Goal: Communication & Community: Answer question/provide support

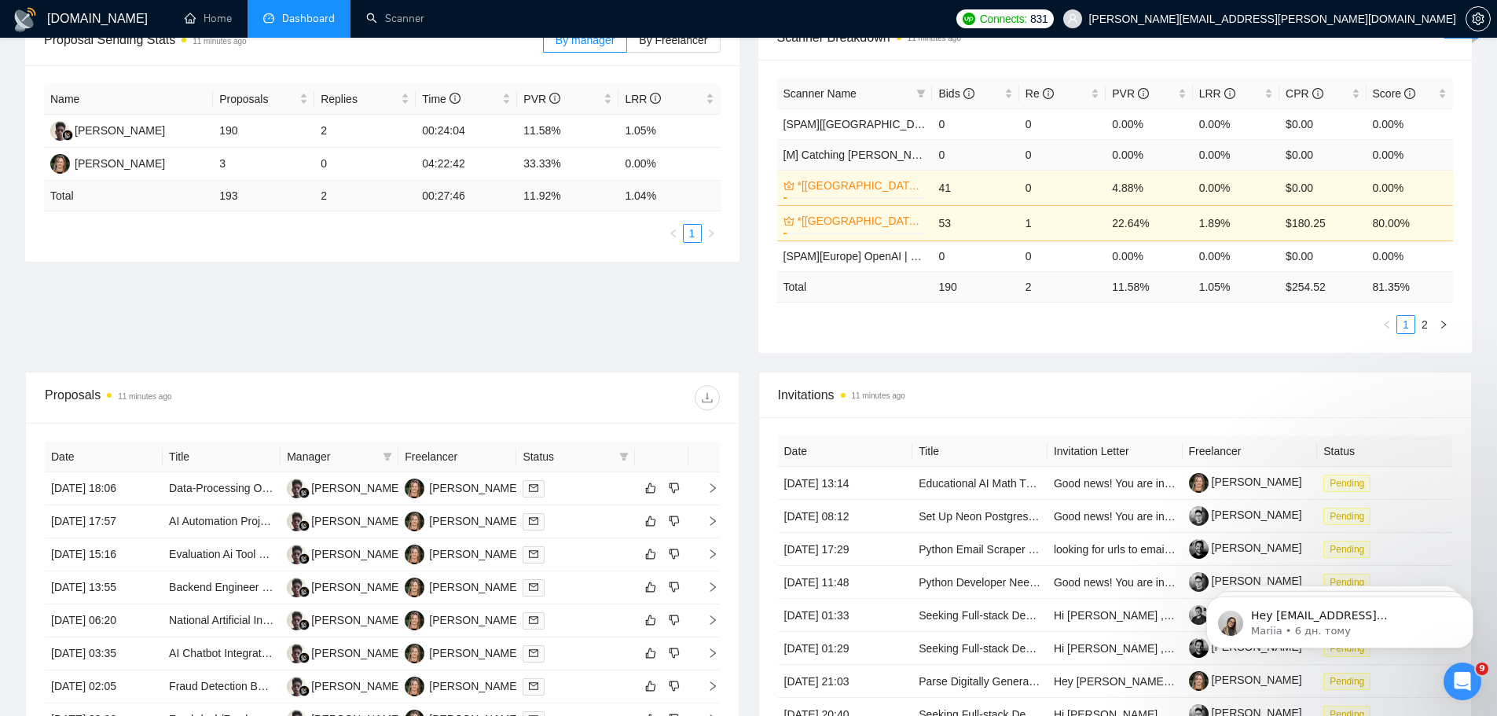
scroll to position [393, 0]
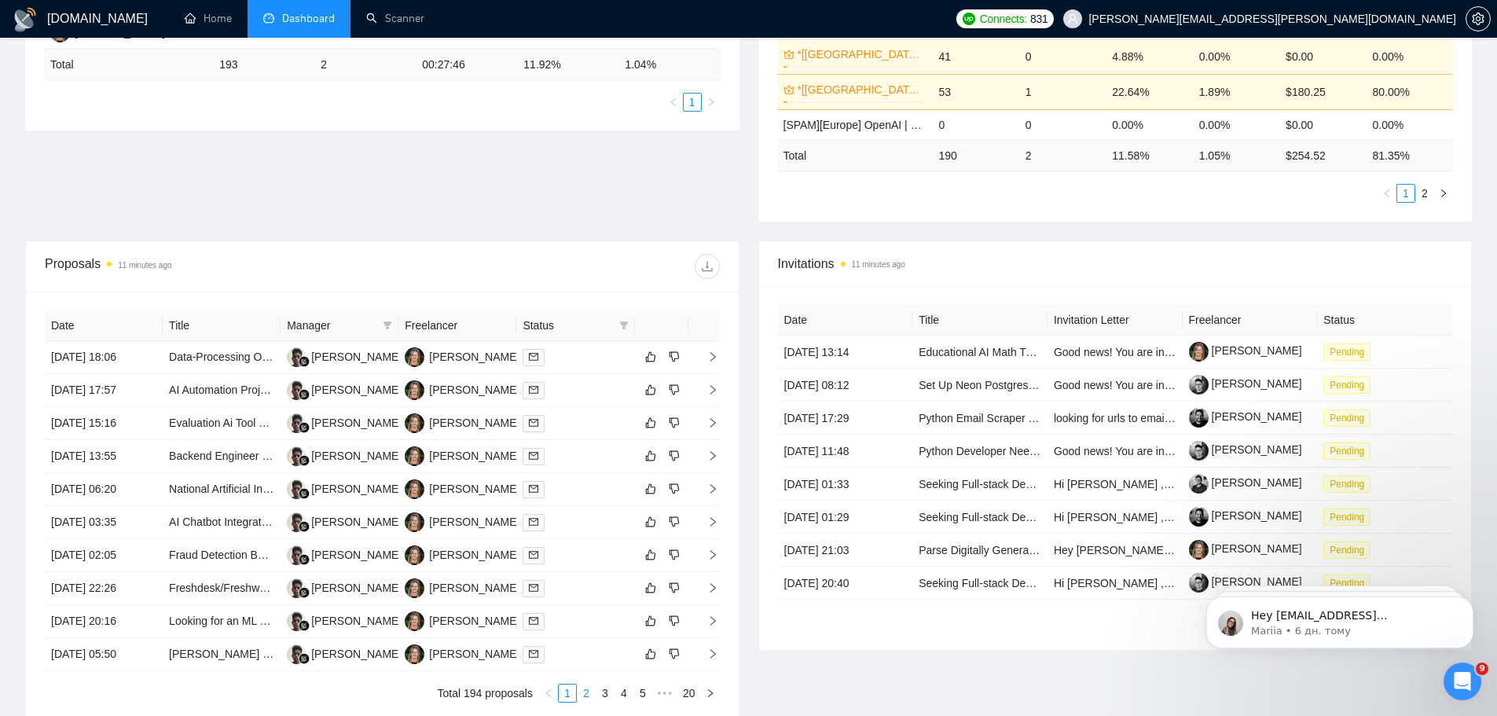
click at [585, 699] on link "2" at bounding box center [586, 692] width 17 height 17
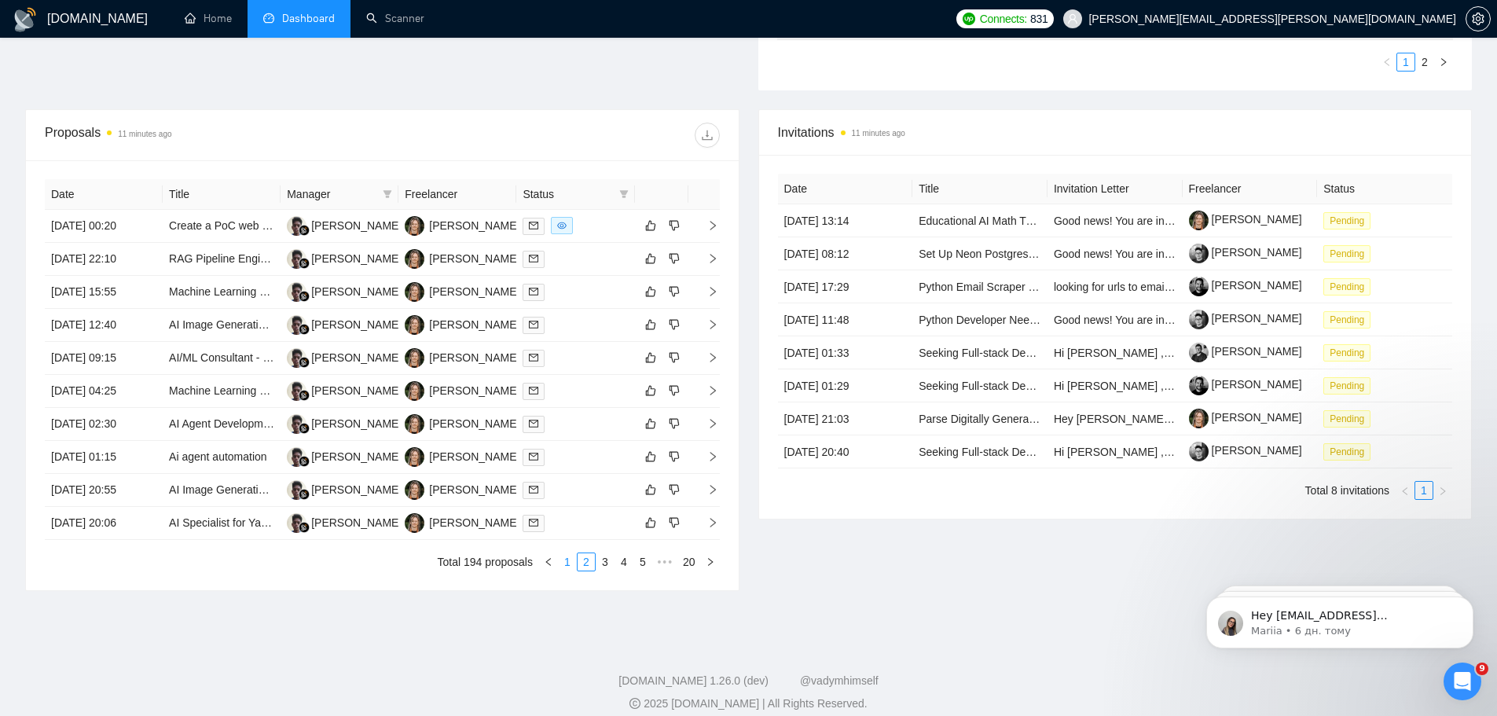
click at [570, 564] on link "1" at bounding box center [567, 561] width 17 height 17
click at [881, 221] on td "[DATE] 13:14" at bounding box center [845, 220] width 135 height 33
click at [975, 222] on link "Educational AI Math Tutor — AI Integration + Full‑Stack (LLM + OCR + Python)" at bounding box center [1111, 221] width 385 height 13
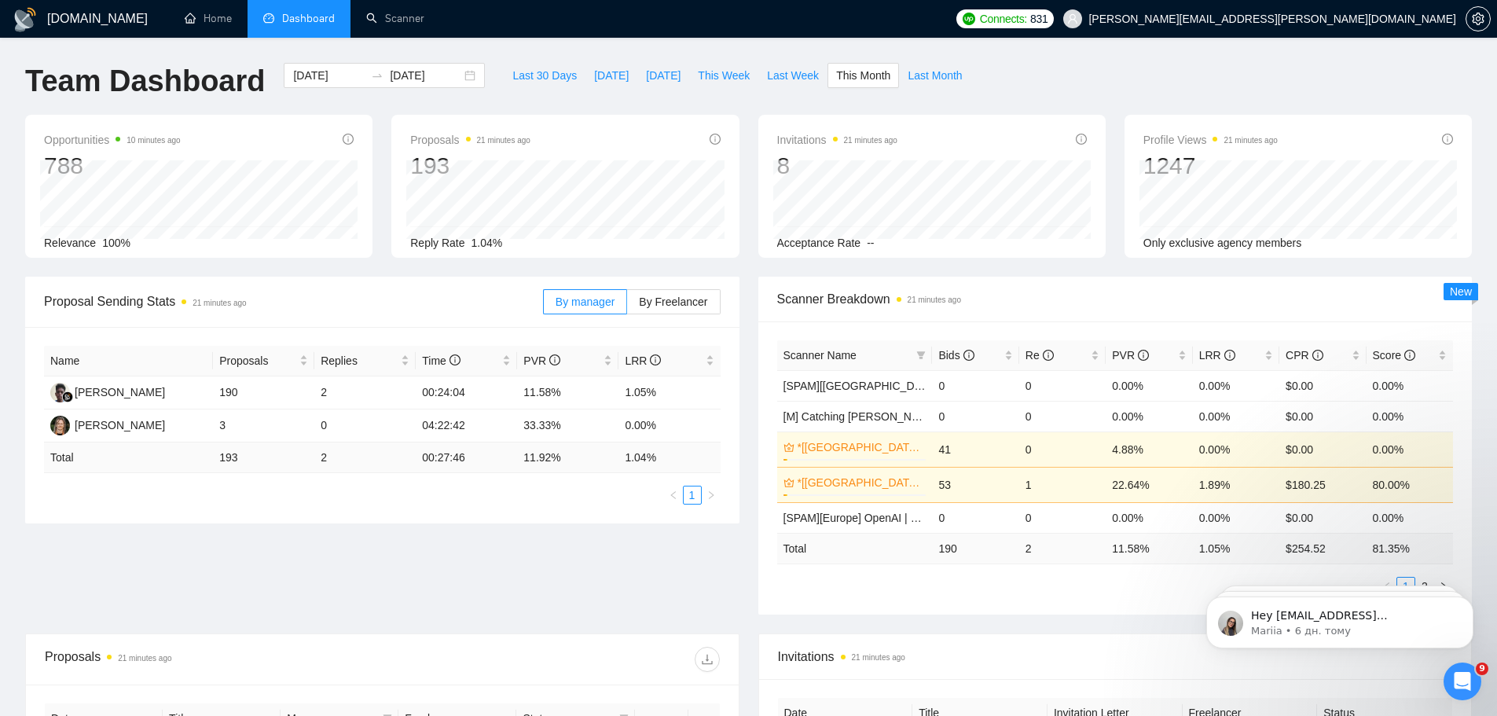
scroll to position [393, 0]
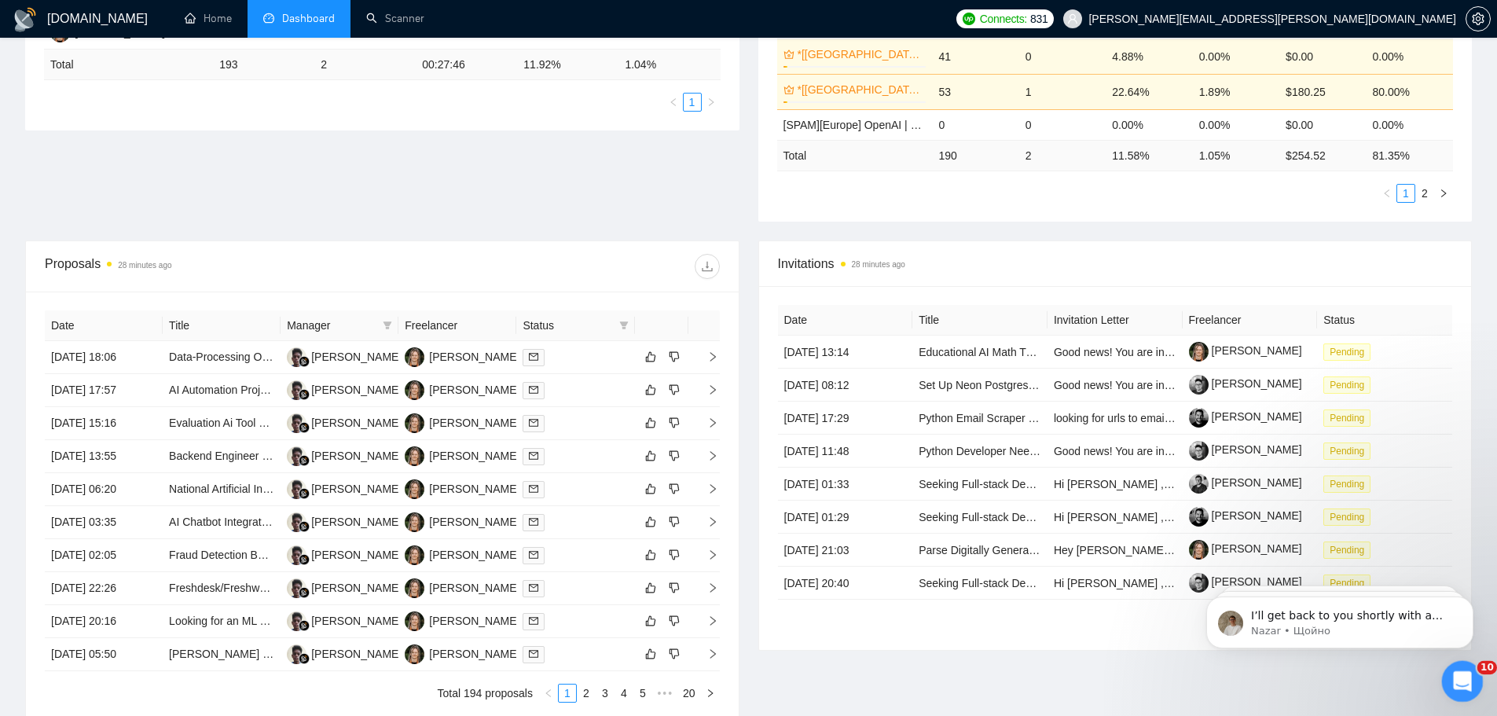
click at [1457, 678] on icon "Відкрити програму для спілкування Intercom" at bounding box center [1460, 679] width 26 height 26
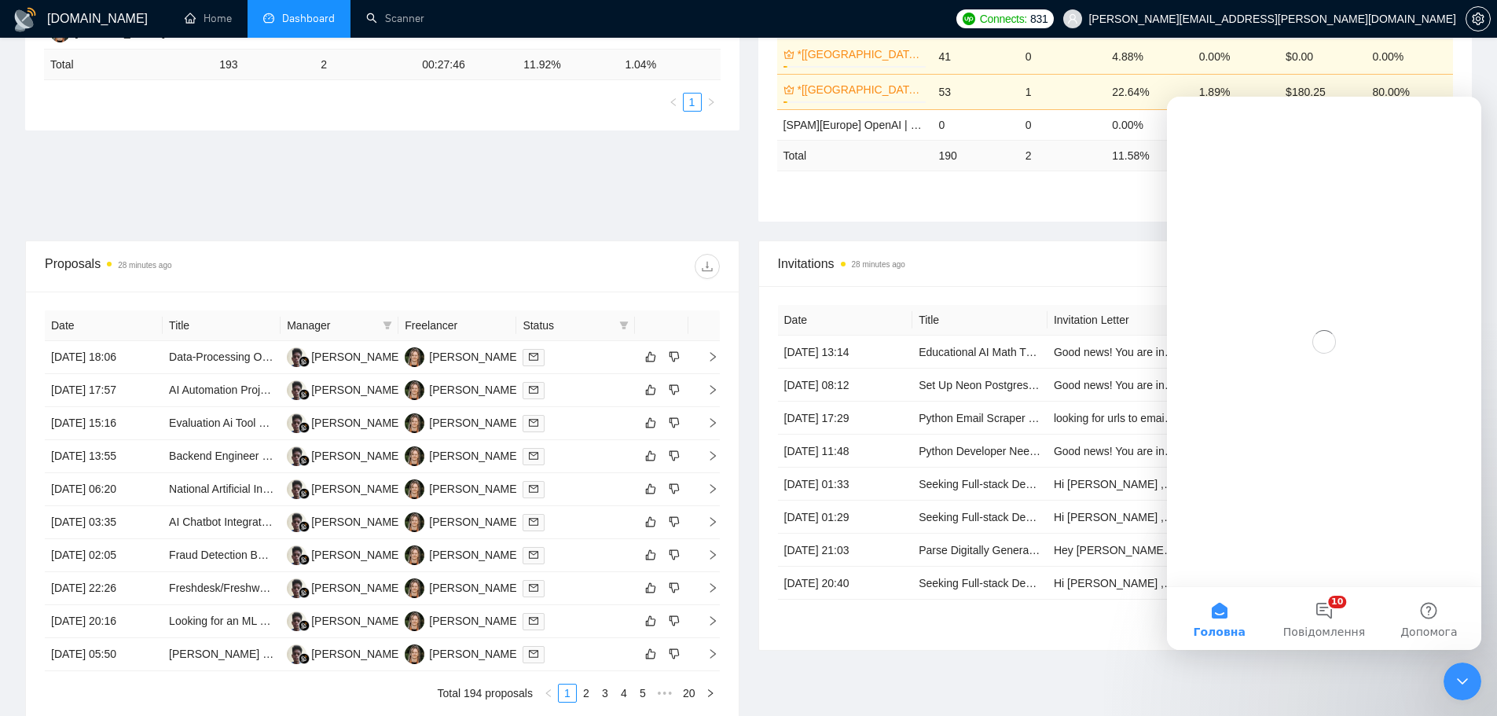
scroll to position [0, 0]
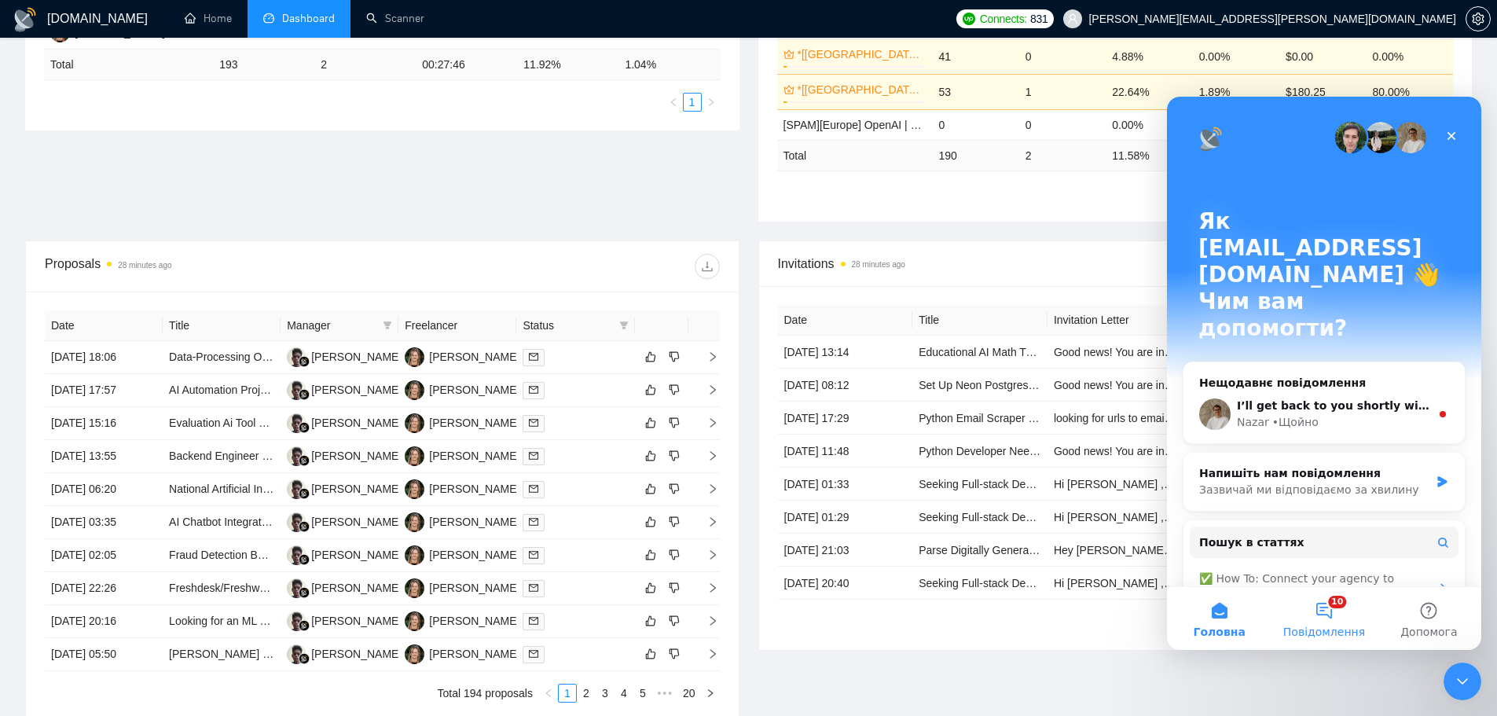
click at [1311, 617] on button "10 Повідомлення" at bounding box center [1323, 618] width 105 height 63
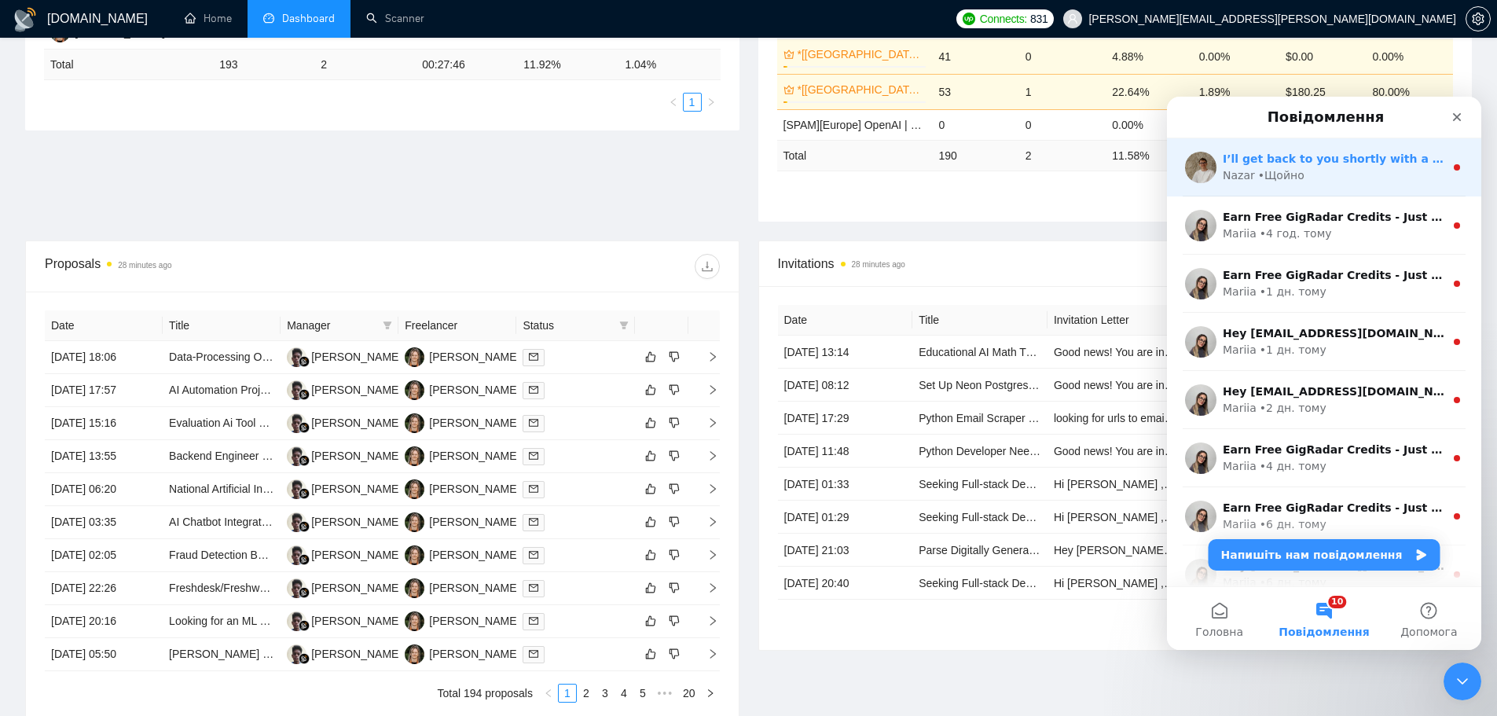
click at [1311, 174] on div "Nazar • Щойно" at bounding box center [1334, 175] width 222 height 17
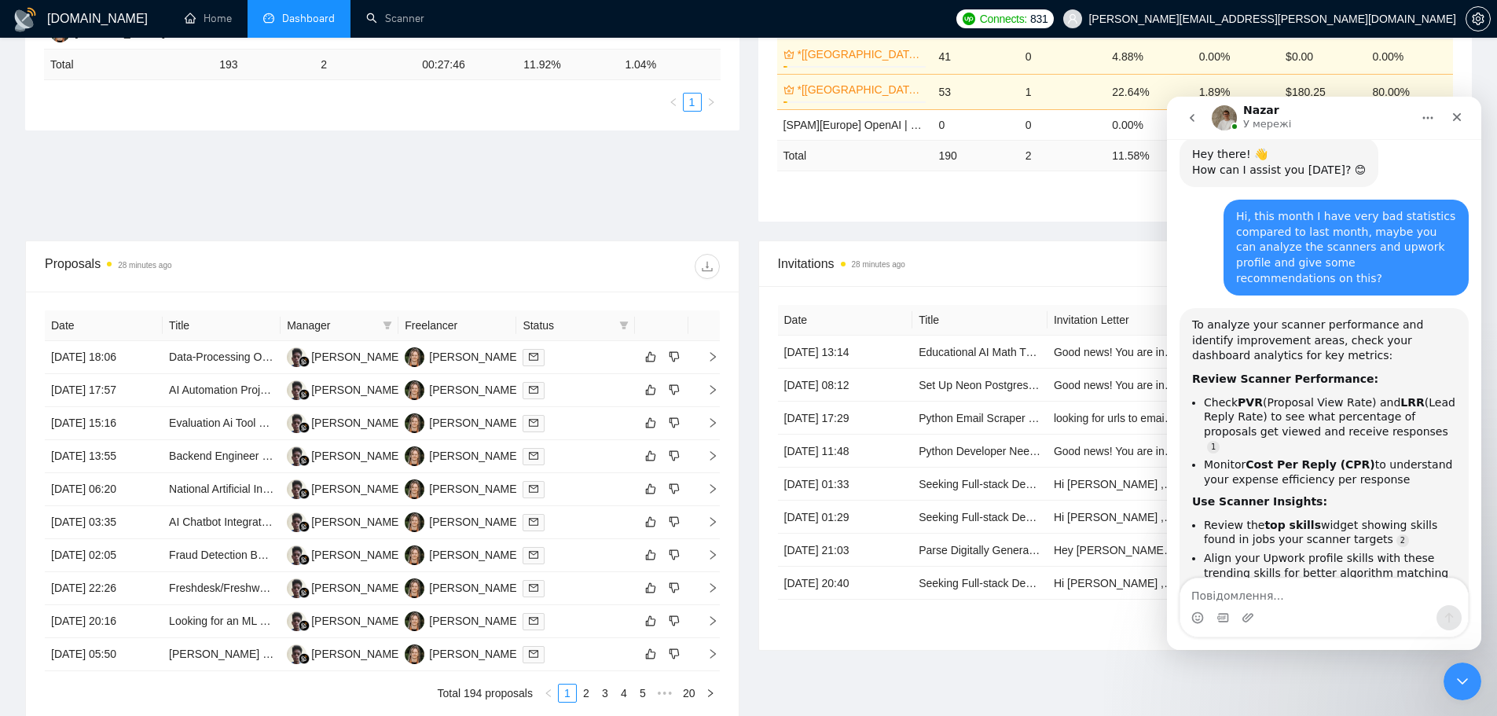
scroll to position [7086, 0]
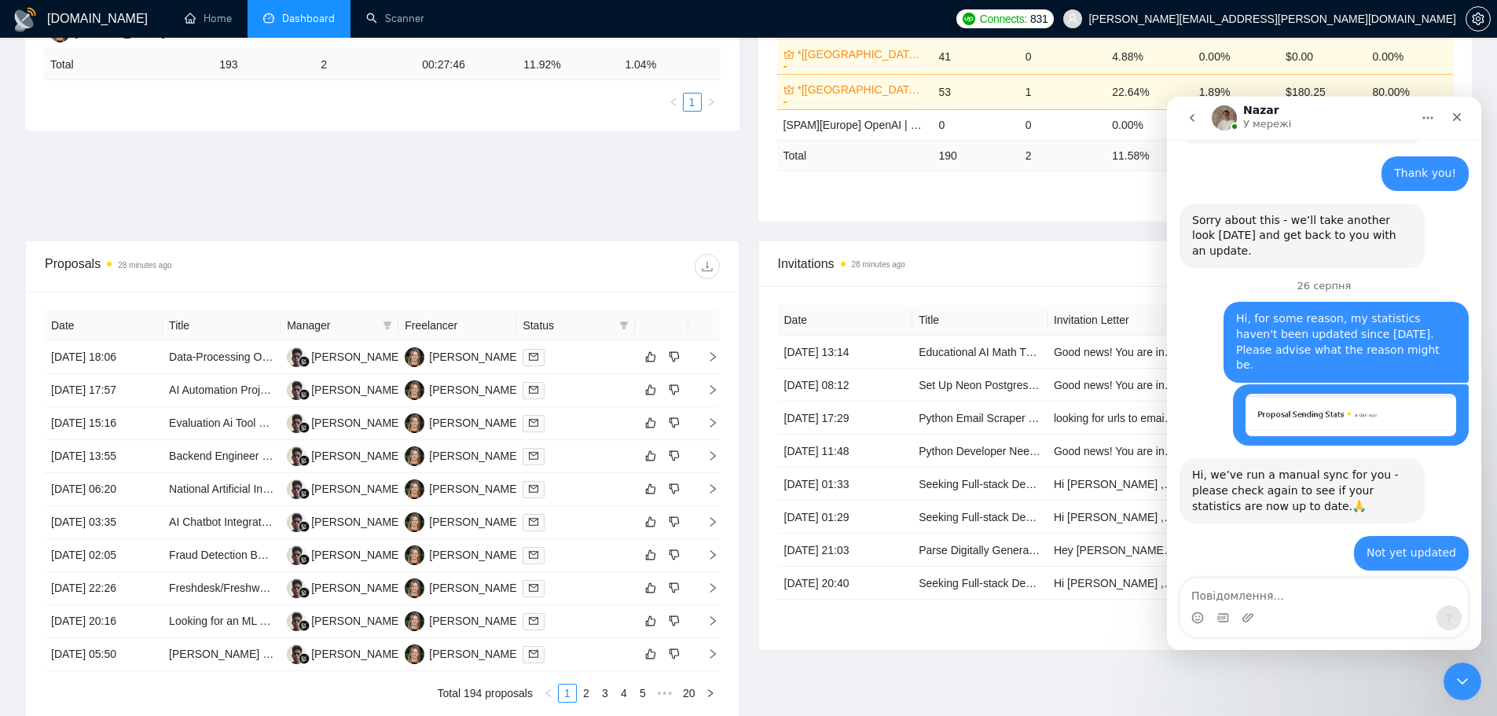
drag, startPoint x: 1211, startPoint y: 526, endPoint x: 1186, endPoint y: 514, distance: 27.1
copy div "I’ll get back to you shortly with a response 😊"
click at [1279, 601] on textarea "Повідомлення..." at bounding box center [1324, 591] width 288 height 27
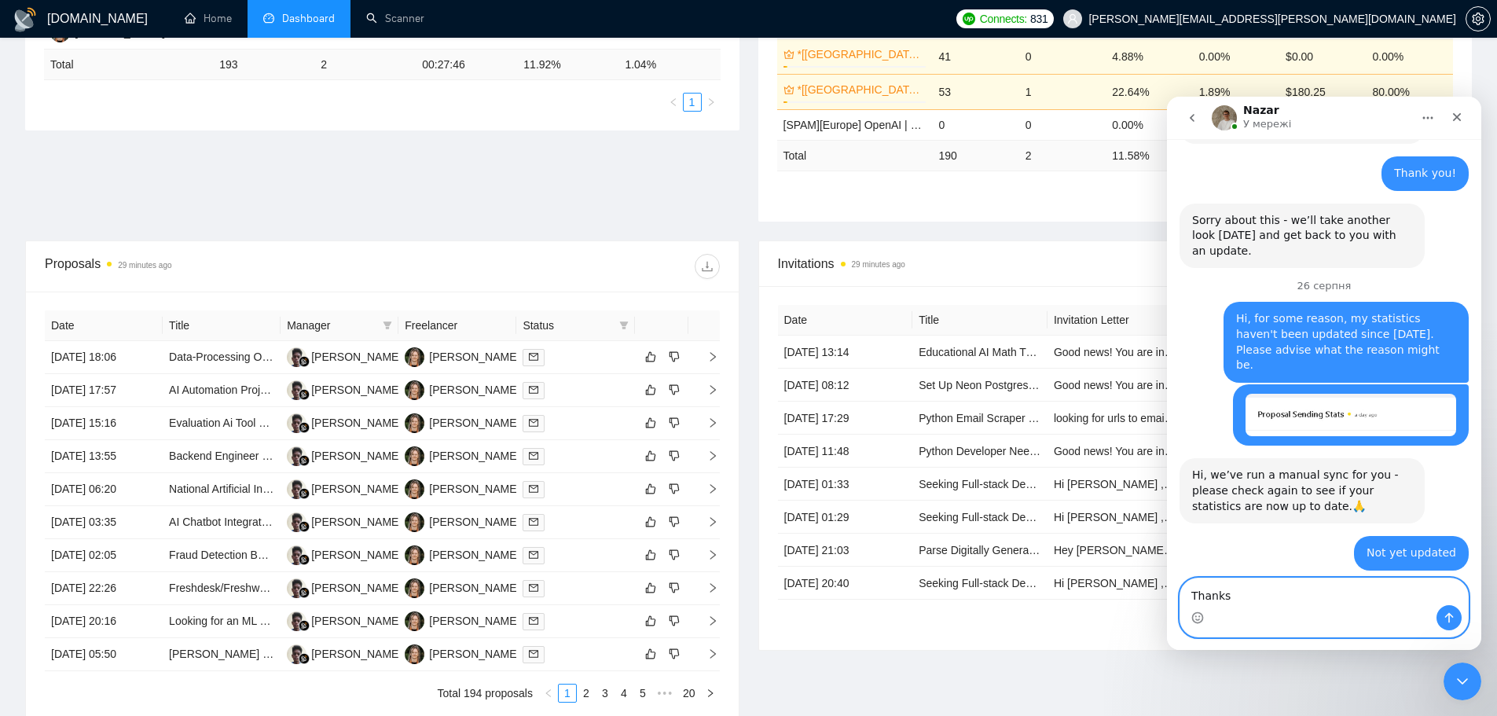
paste textarea "Okay, t"
type textarea "Okay, thanks"
